Goal: Task Accomplishment & Management: Manage account settings

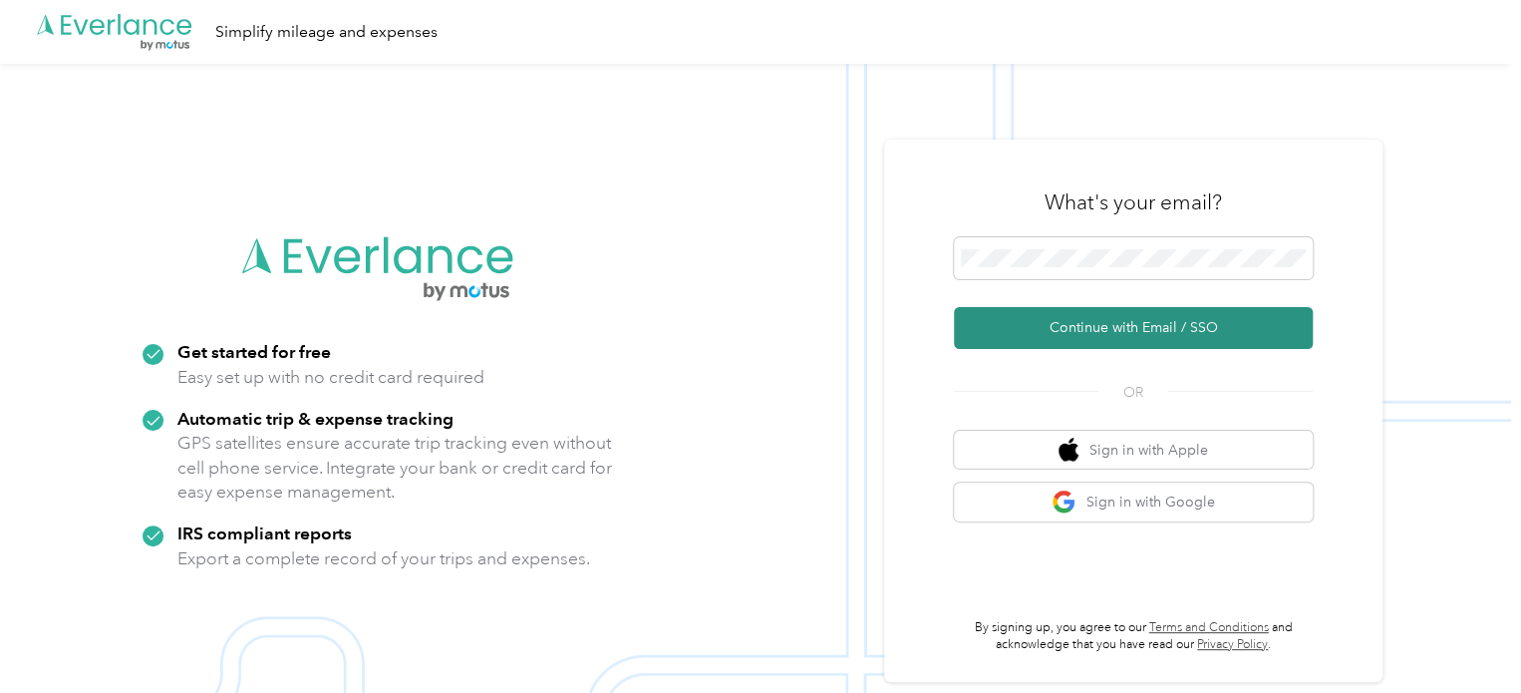
click at [1208, 325] on button "Continue with Email / SSO" at bounding box center [1133, 328] width 359 height 42
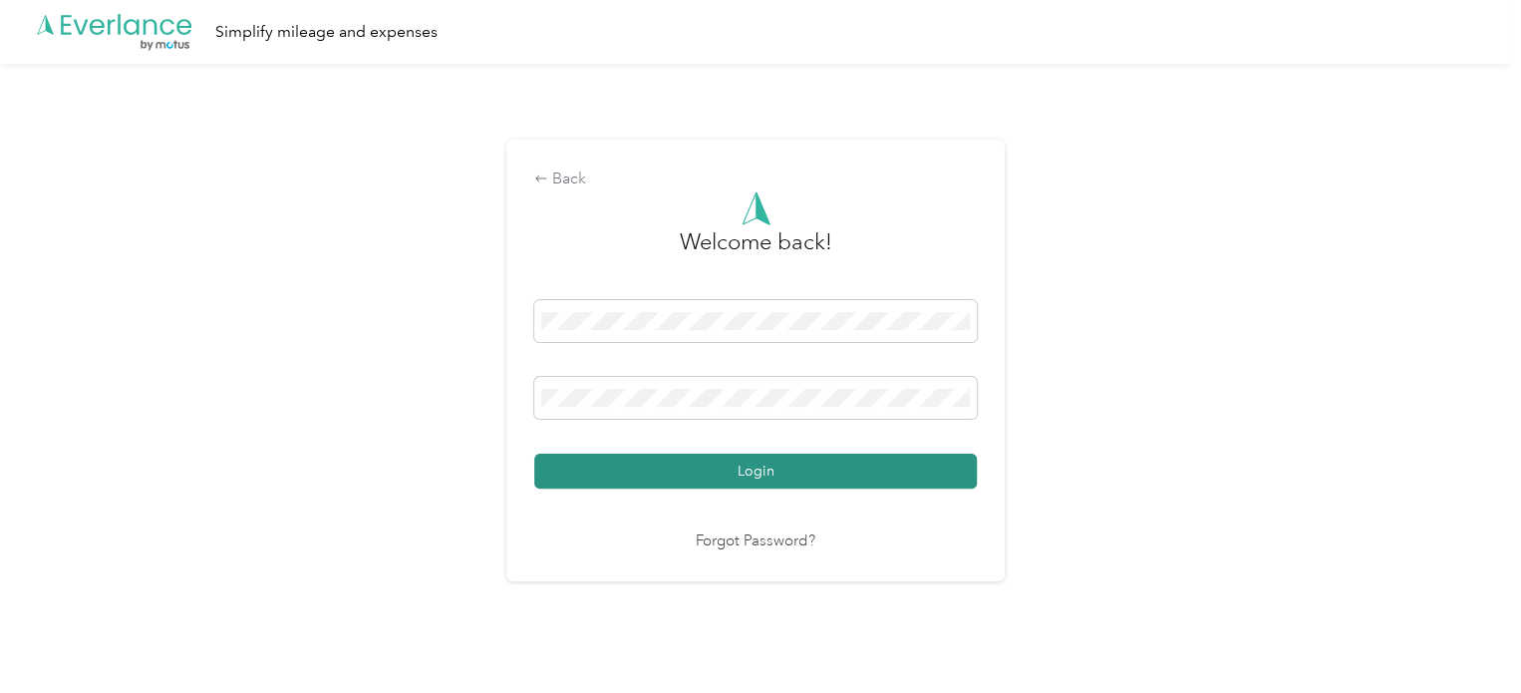
click at [728, 470] on button "Login" at bounding box center [755, 470] width 442 height 35
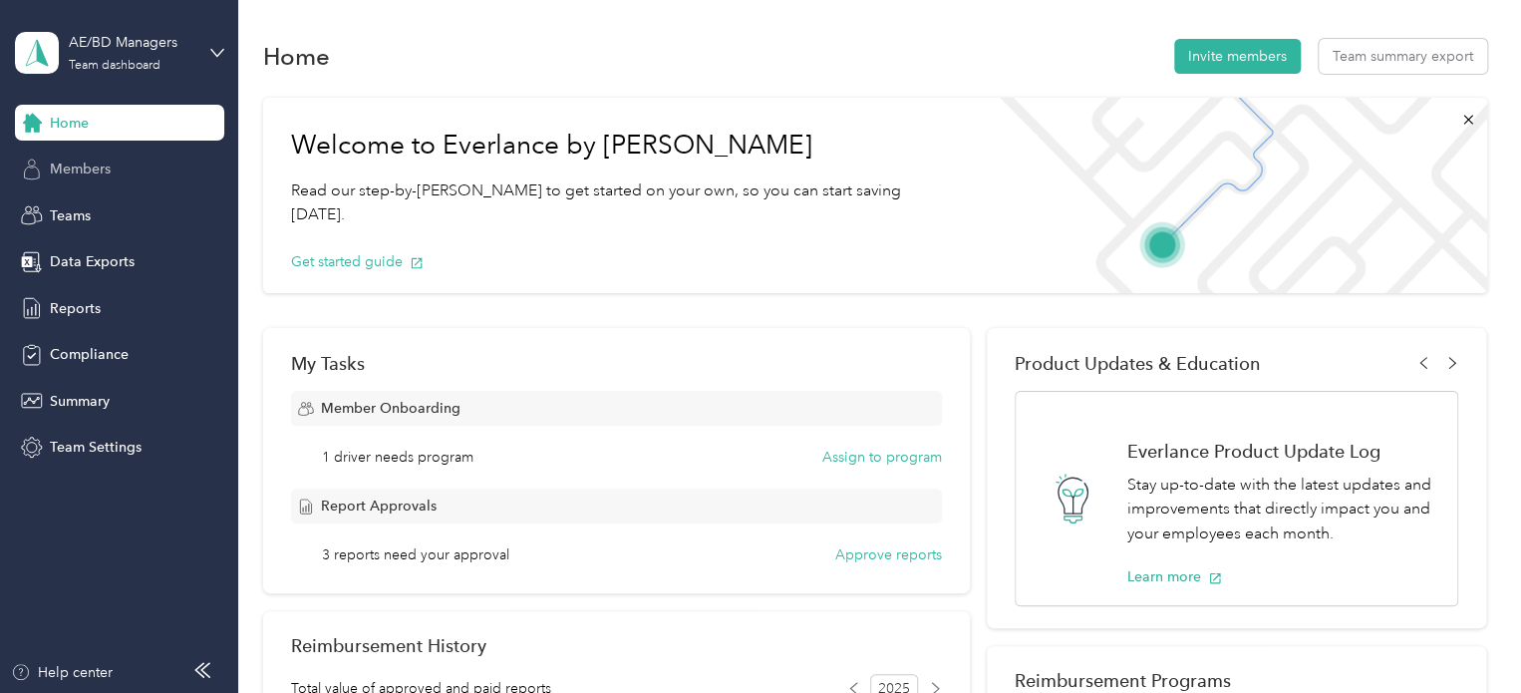
click at [69, 158] on span "Members" at bounding box center [80, 168] width 61 height 21
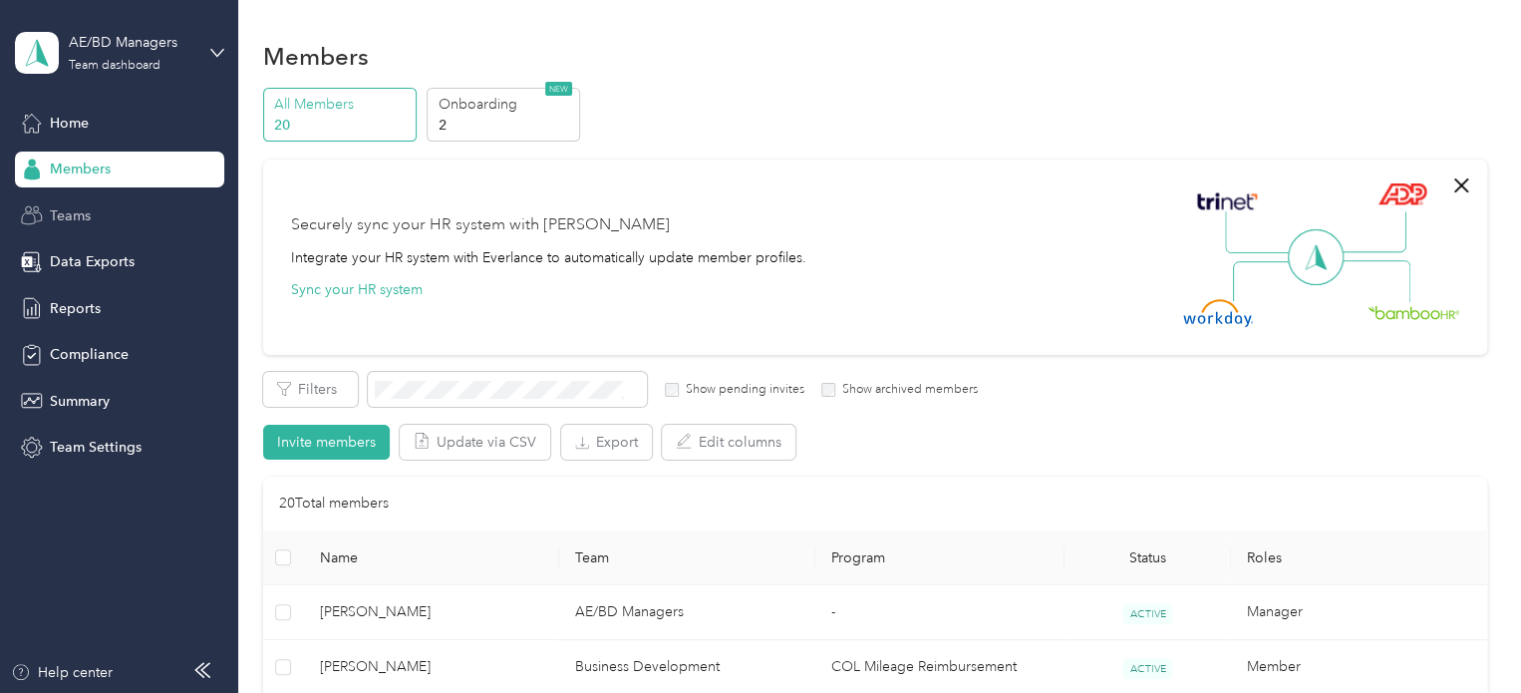
click at [76, 213] on span "Teams" at bounding box center [70, 215] width 41 height 21
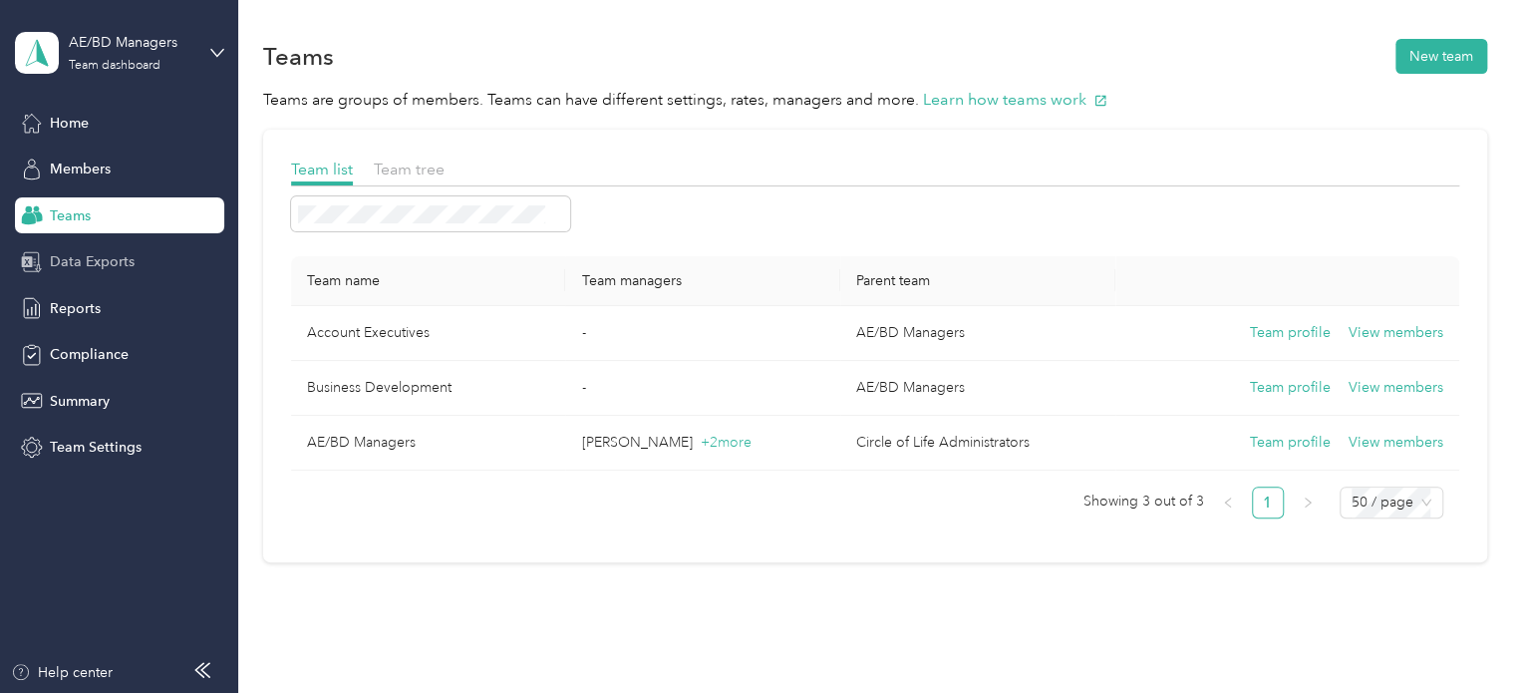
click at [86, 261] on span "Data Exports" at bounding box center [92, 261] width 85 height 21
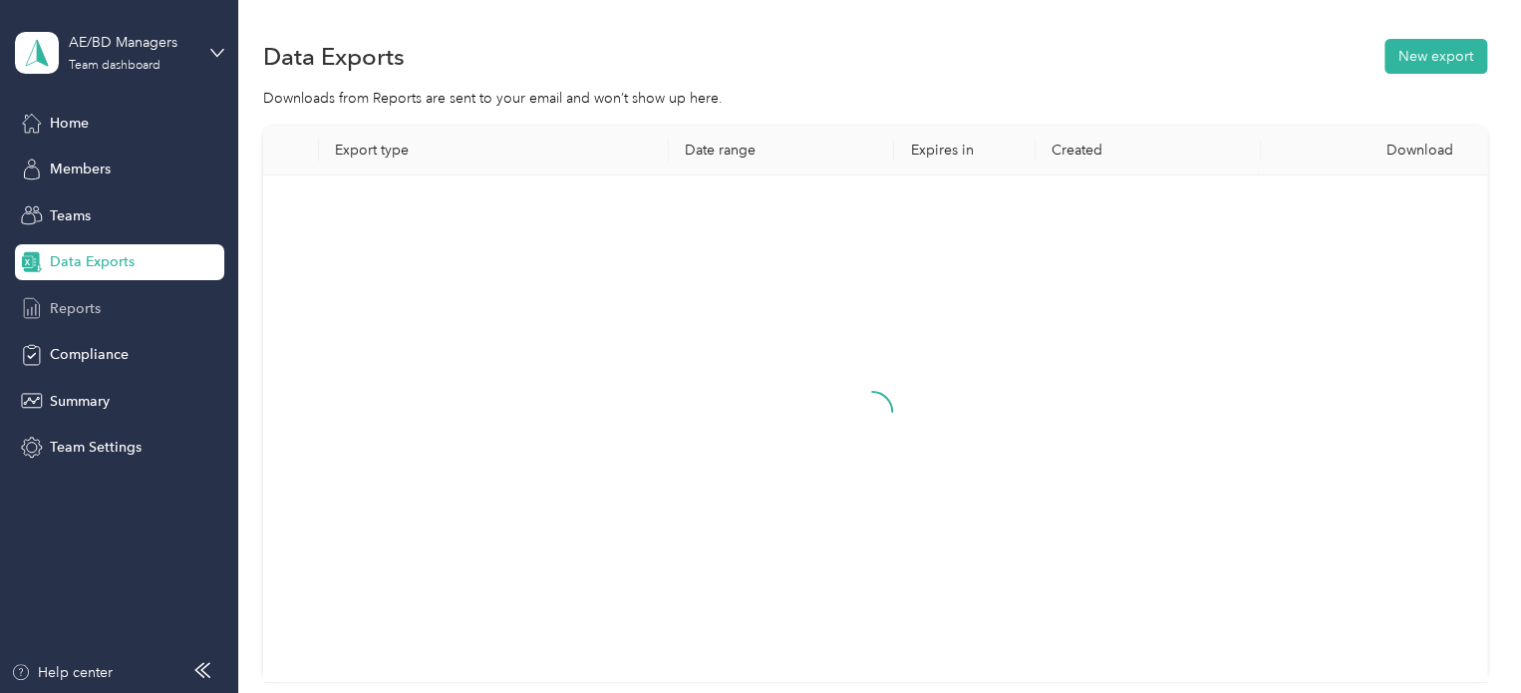
click at [72, 299] on span "Reports" at bounding box center [75, 308] width 51 height 21
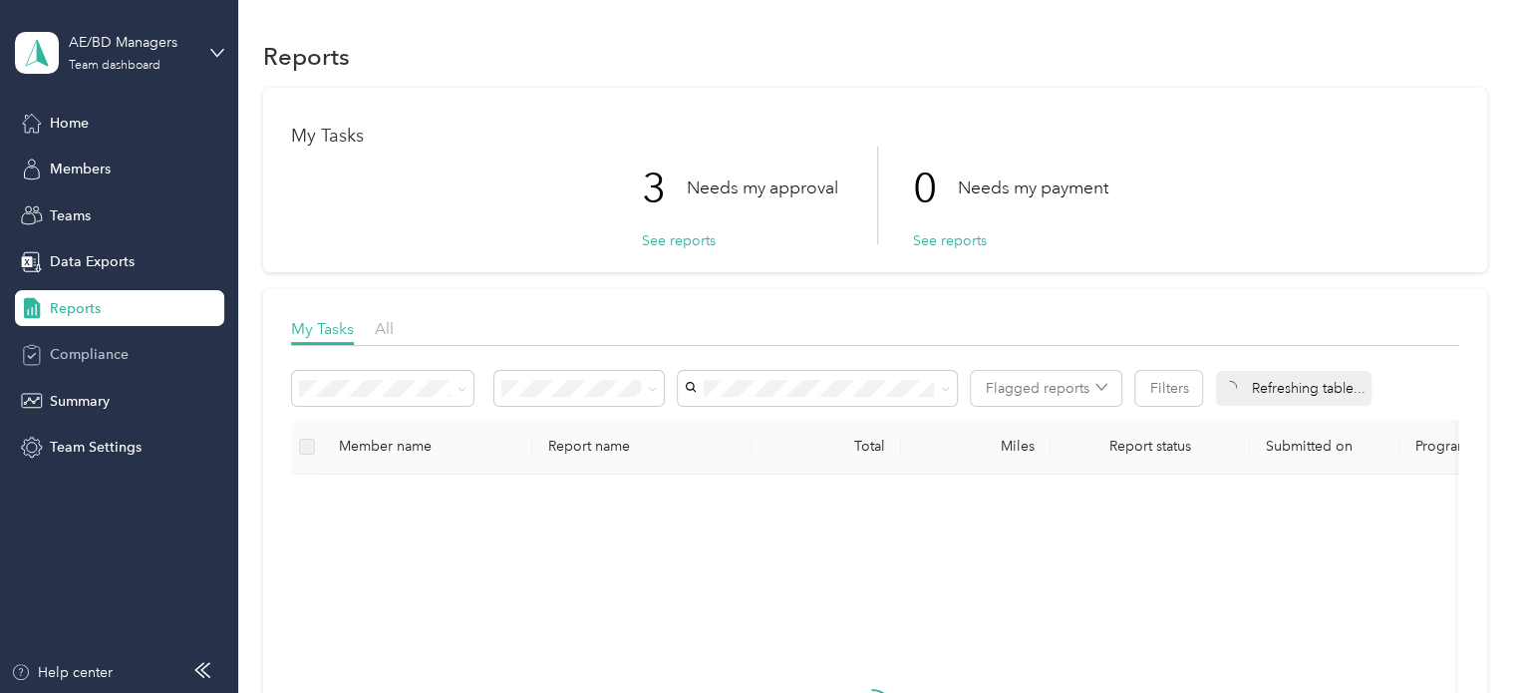
click at [76, 346] on span "Compliance" at bounding box center [89, 354] width 79 height 21
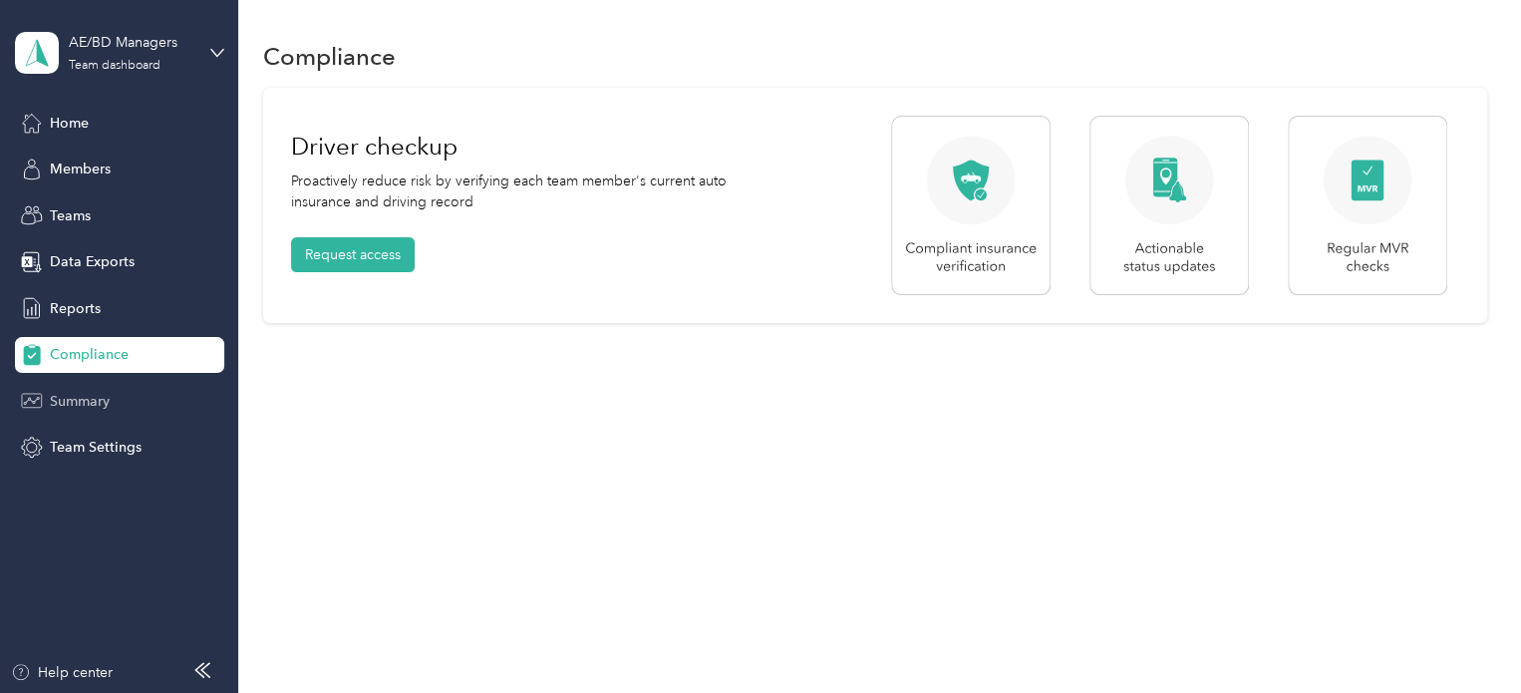
click at [84, 400] on span "Summary" at bounding box center [80, 401] width 60 height 21
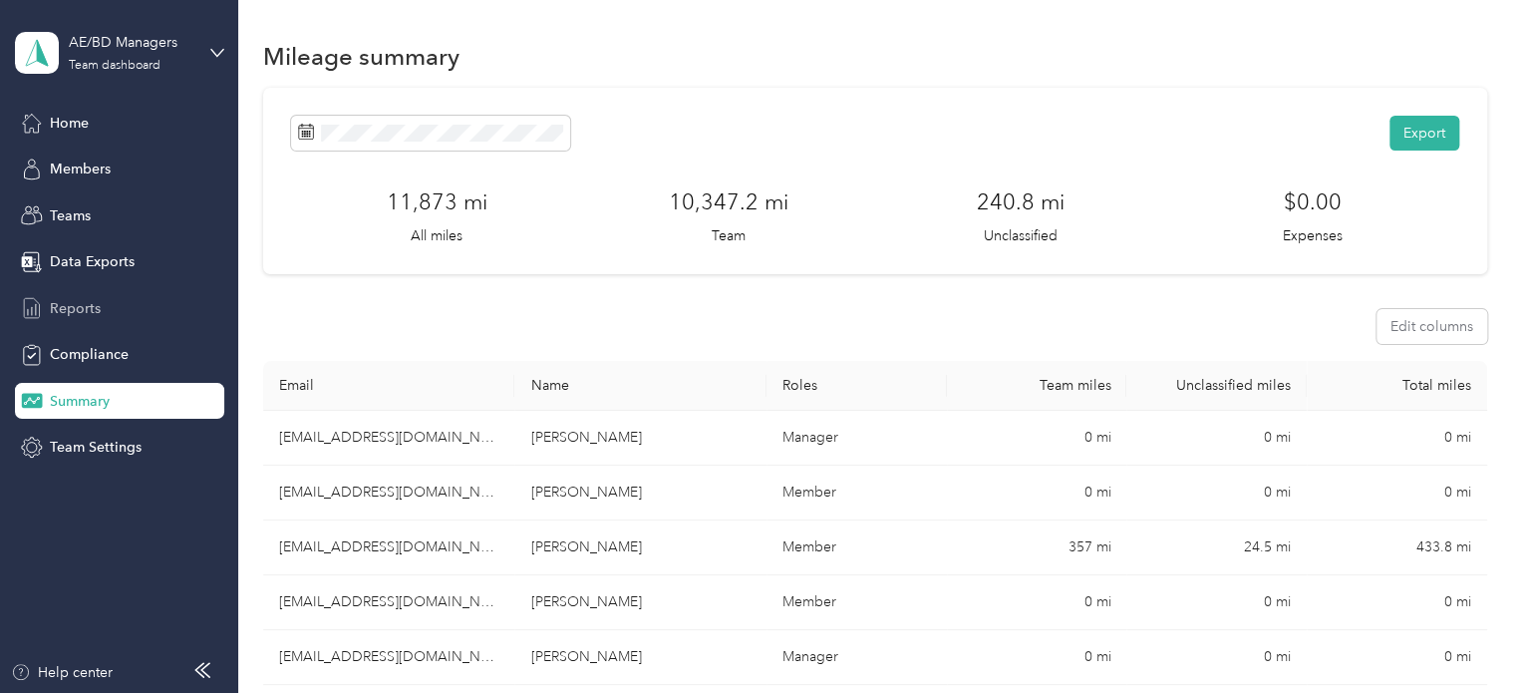
click at [88, 303] on span "Reports" at bounding box center [75, 308] width 51 height 21
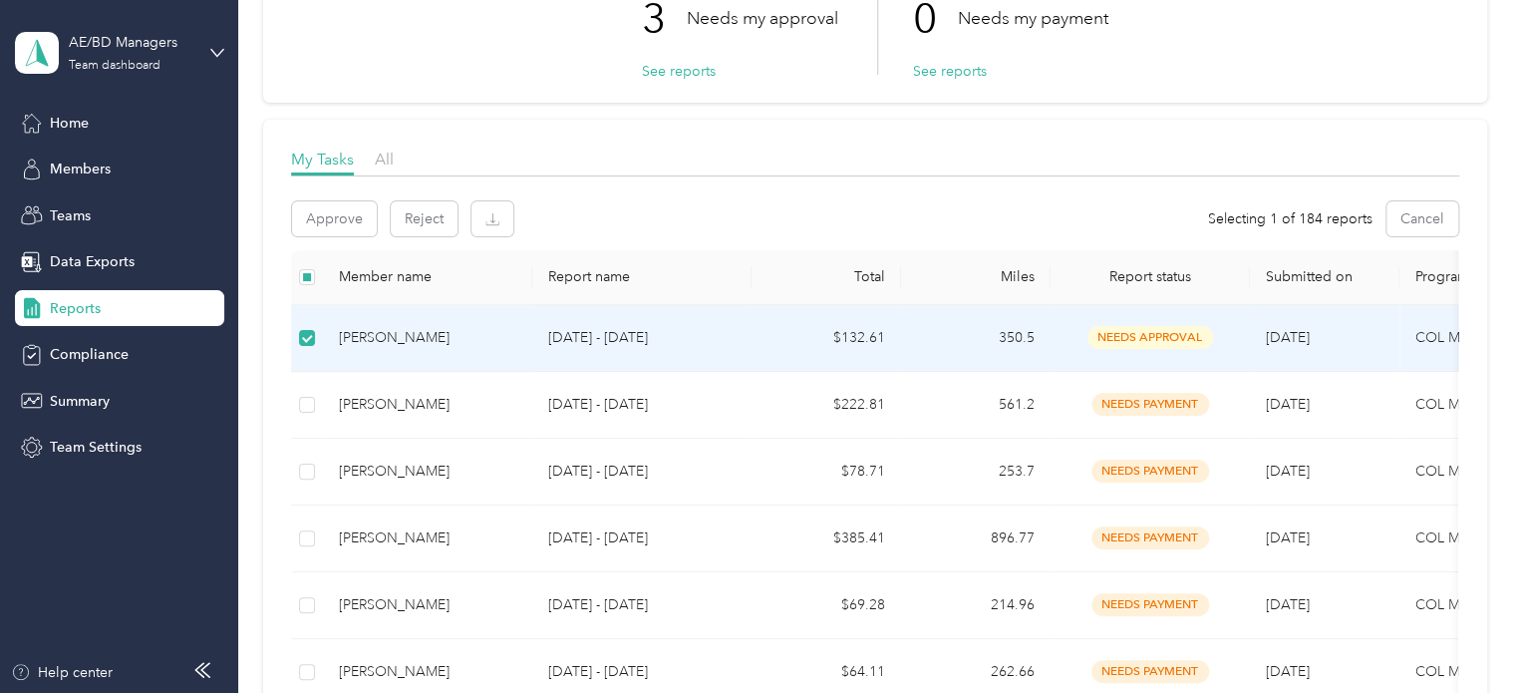
scroll to position [163, 0]
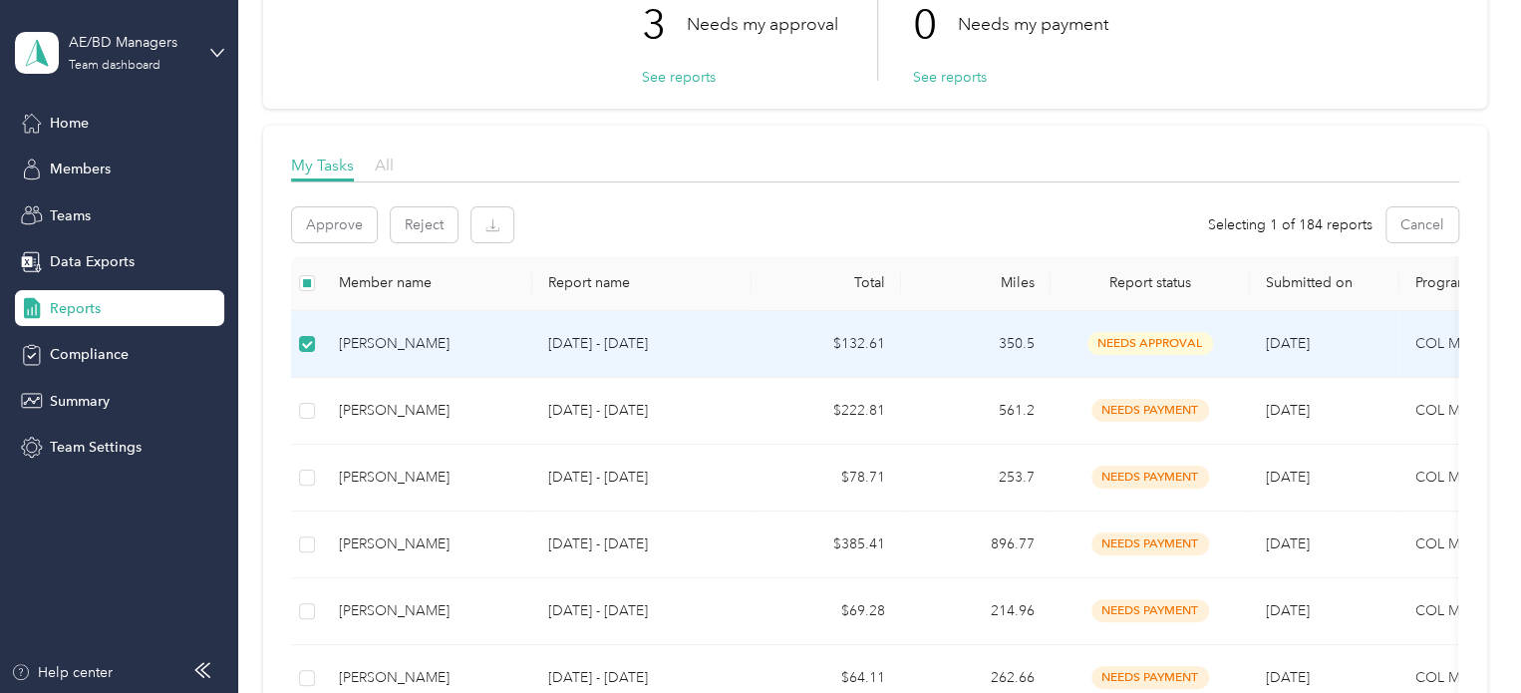
click at [376, 170] on span "All" at bounding box center [384, 164] width 19 height 19
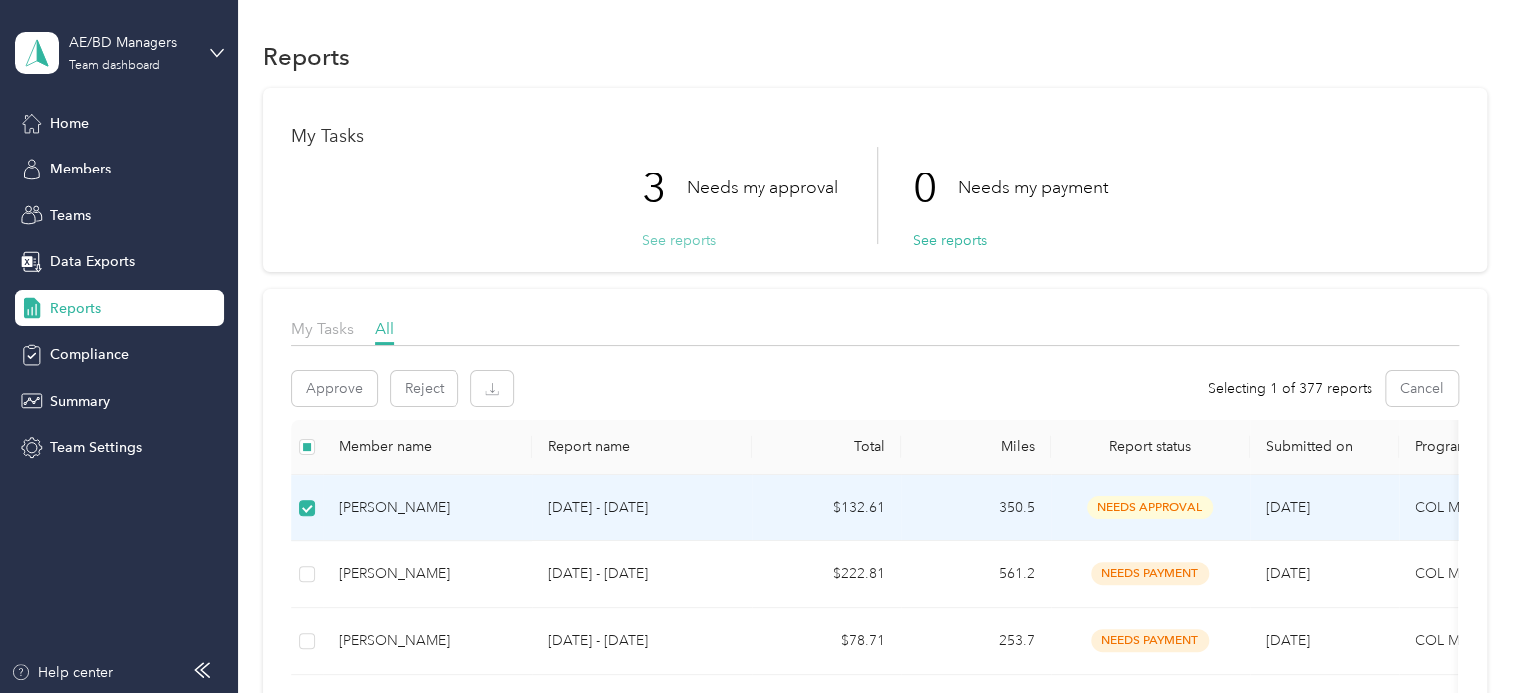
click at [690, 240] on button "See reports" at bounding box center [679, 240] width 74 height 21
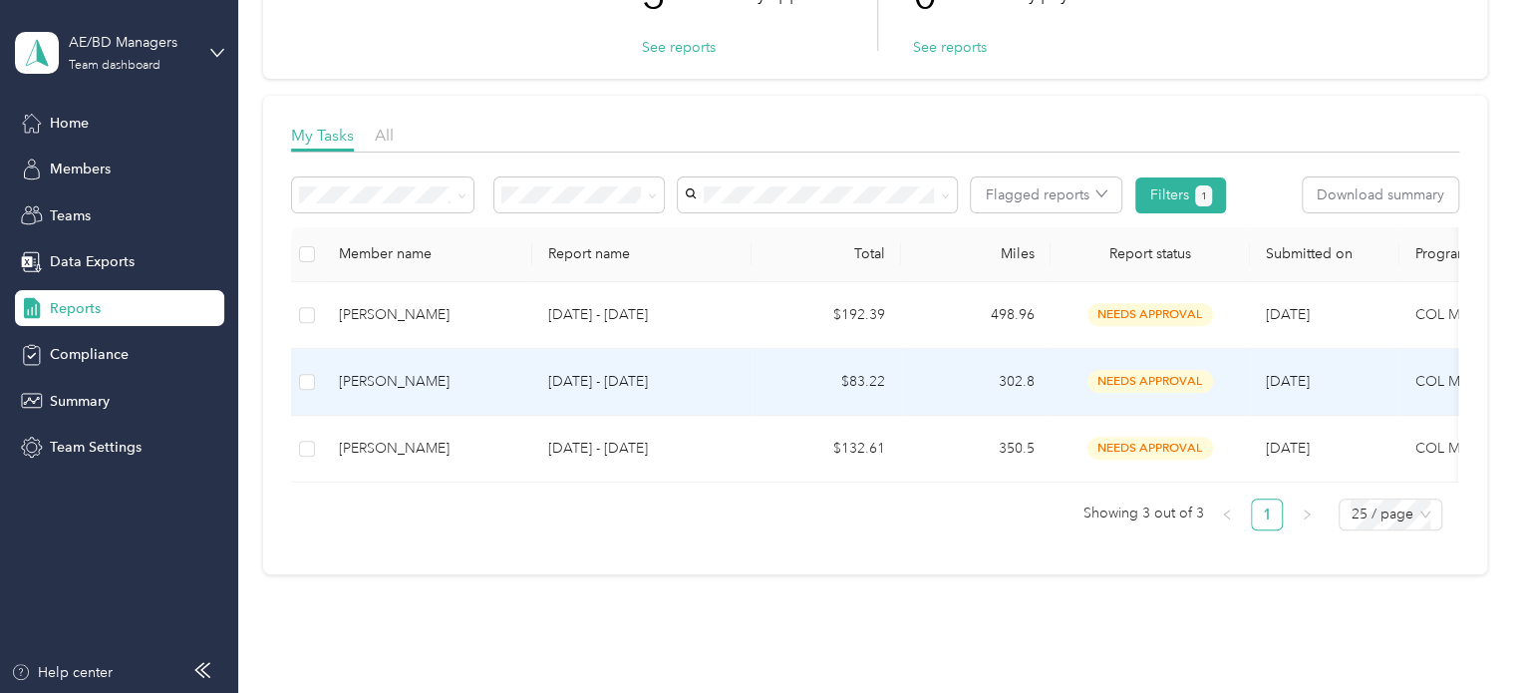
scroll to position [199, 0]
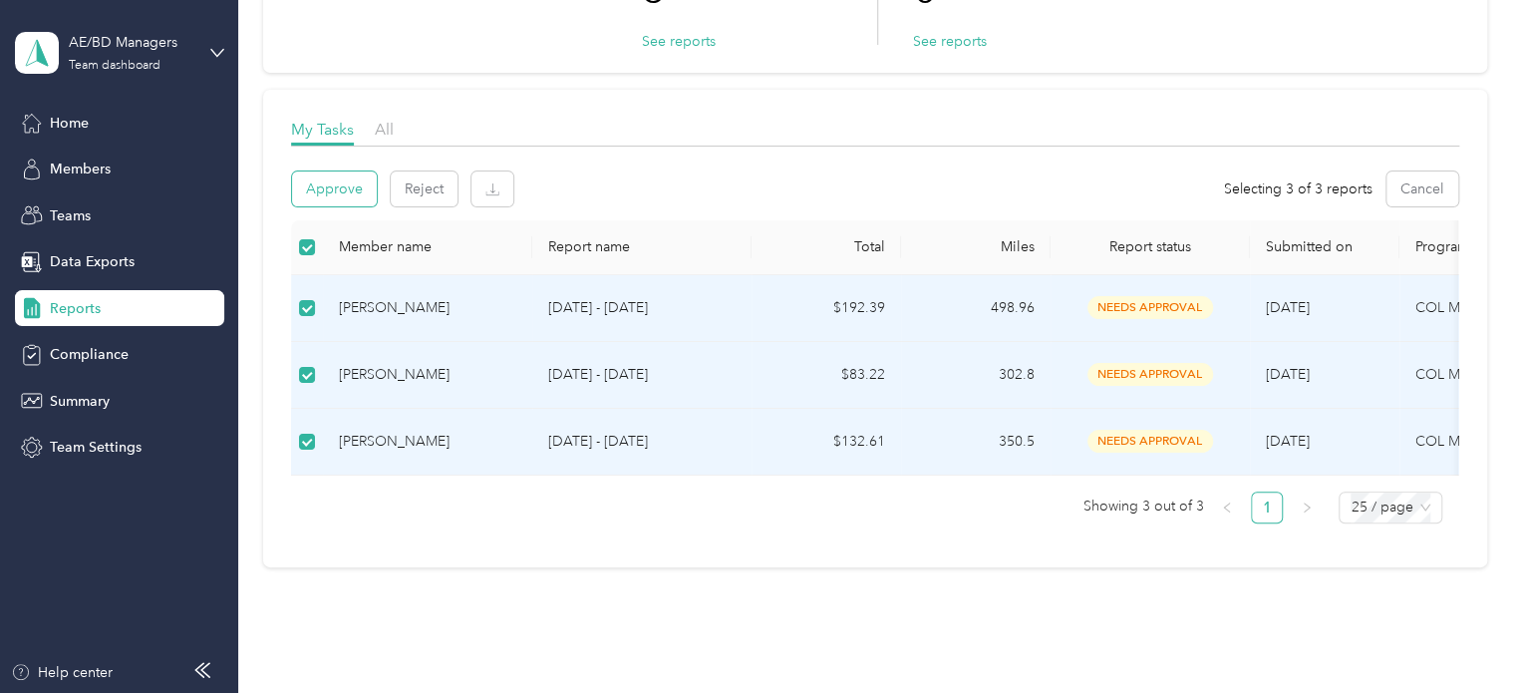
click at [331, 187] on button "Approve" at bounding box center [334, 188] width 85 height 35
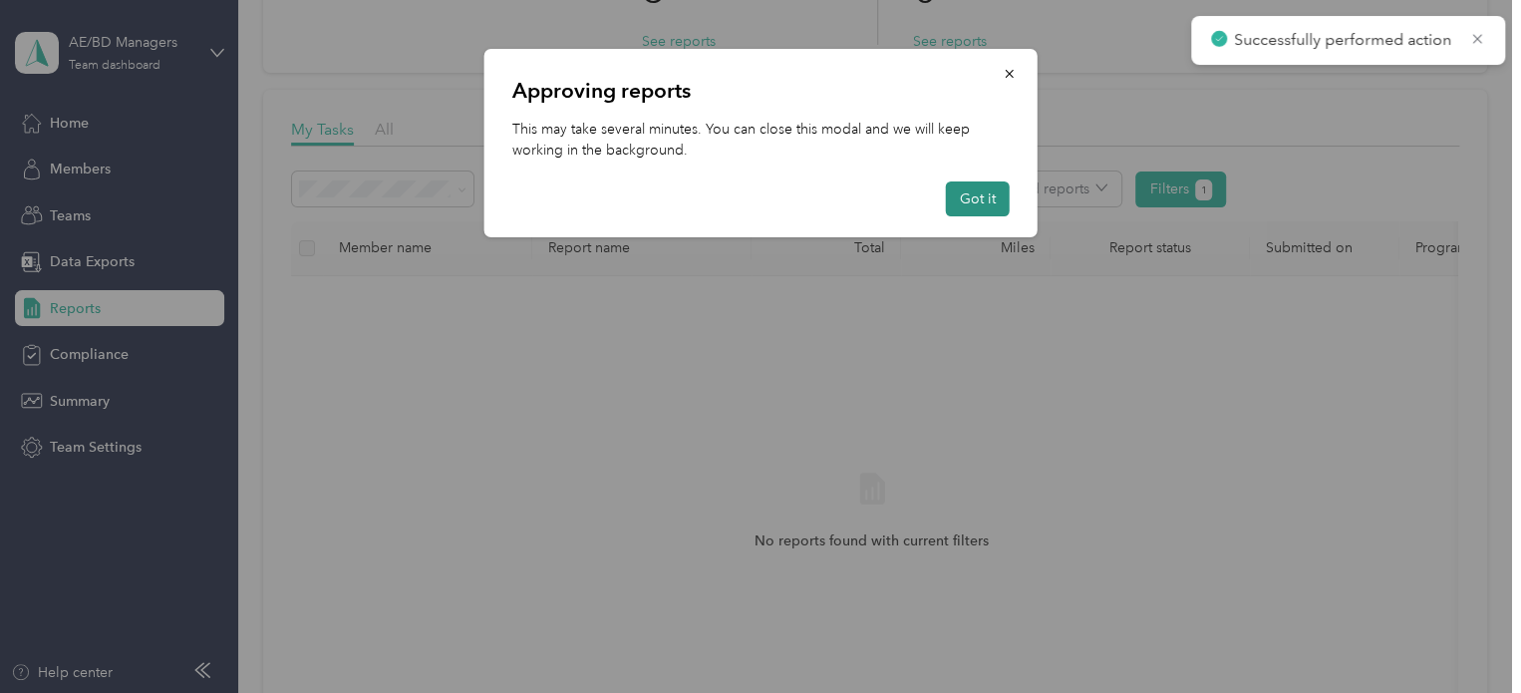
click at [985, 197] on button "Got it" at bounding box center [978, 198] width 64 height 35
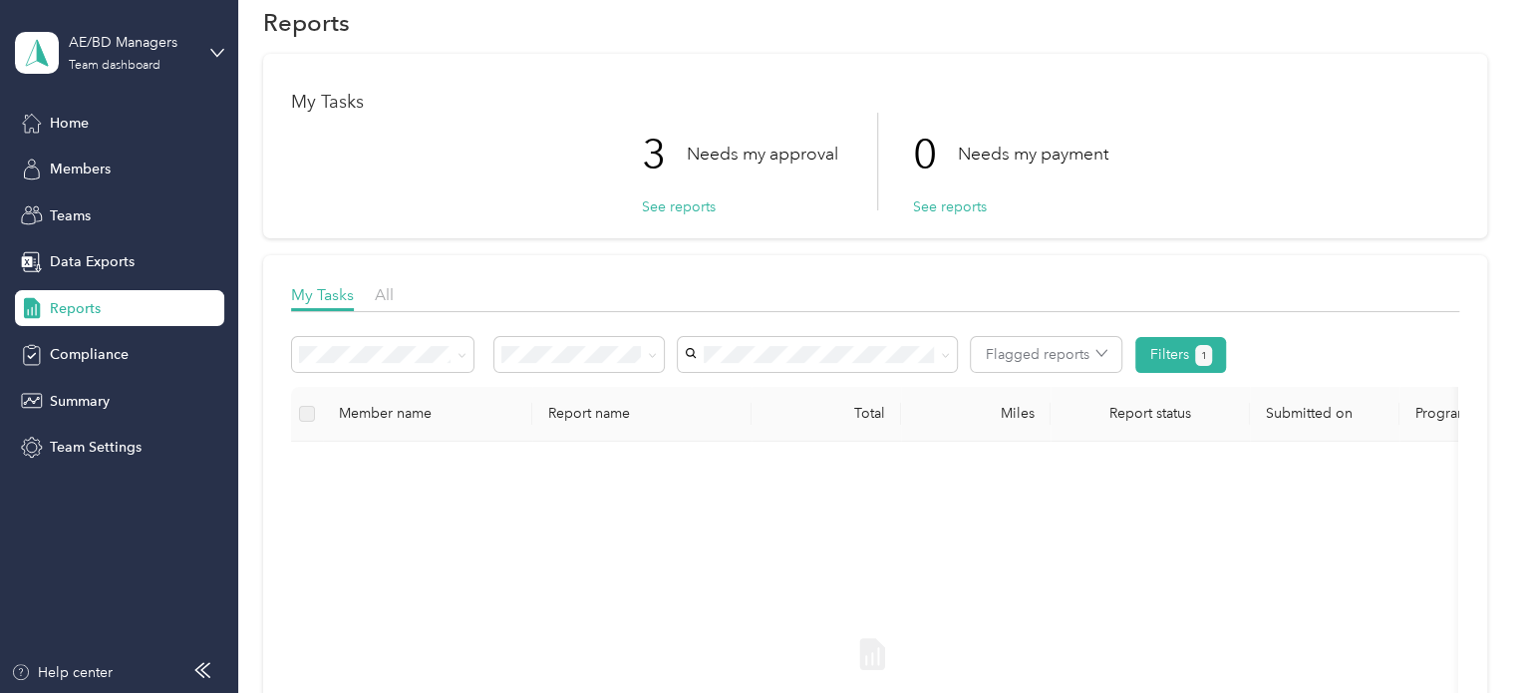
scroll to position [0, 0]
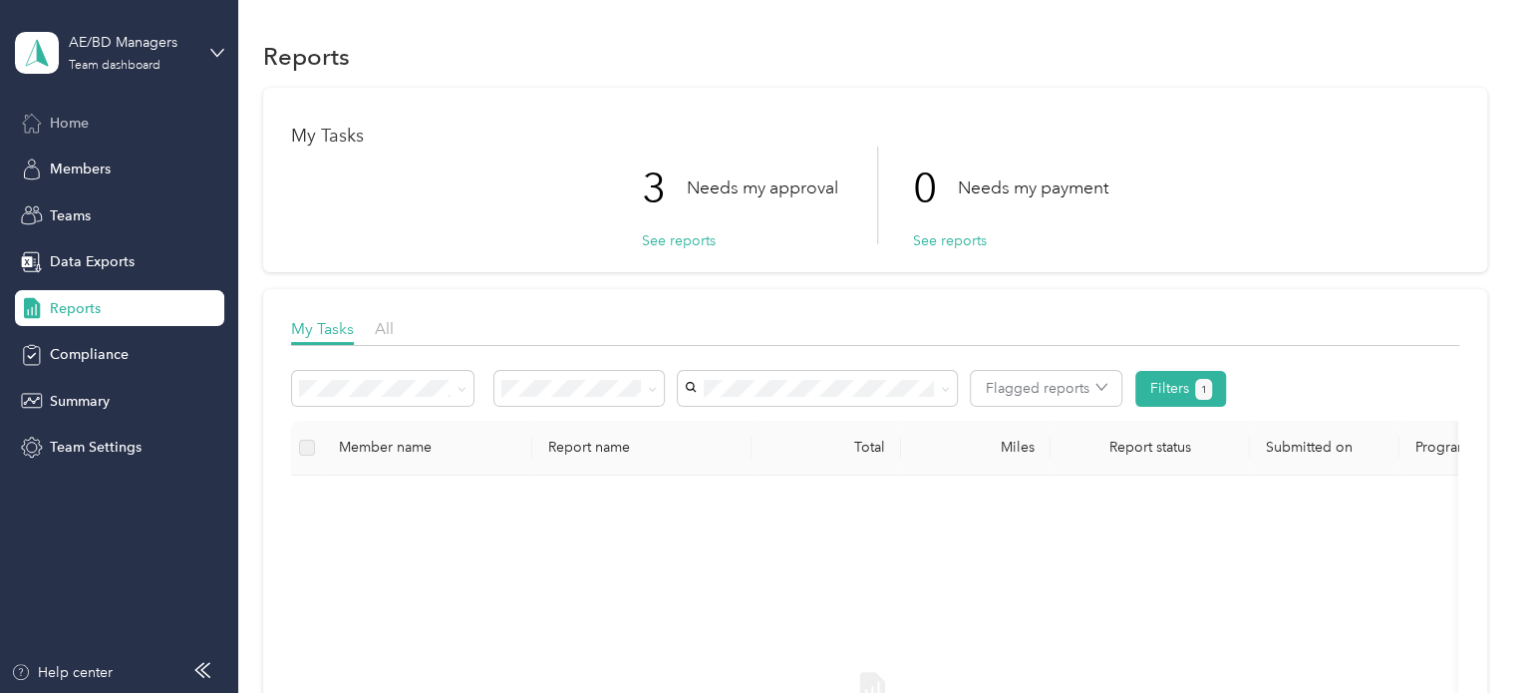
click at [72, 119] on span "Home" at bounding box center [69, 123] width 39 height 21
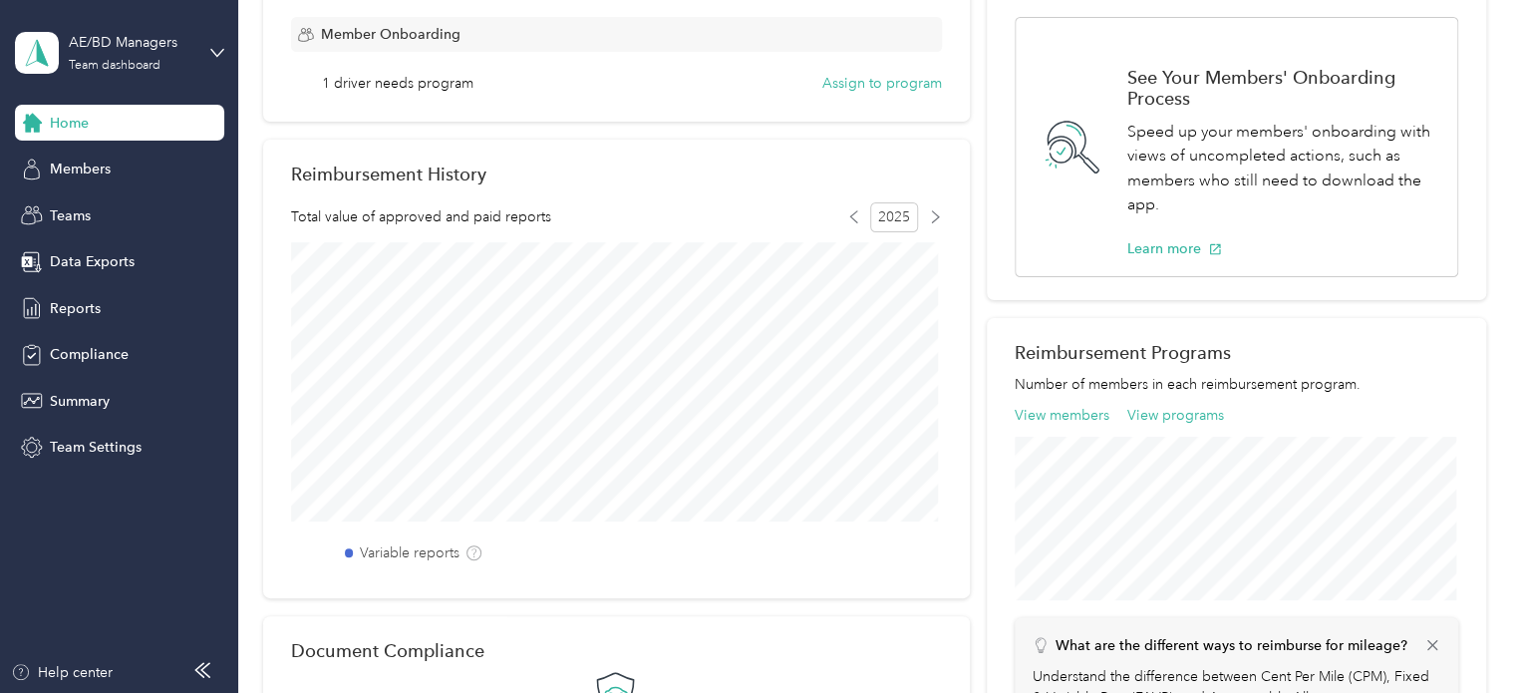
scroll to position [399, 0]
